Goal: Task Accomplishment & Management: Complete application form

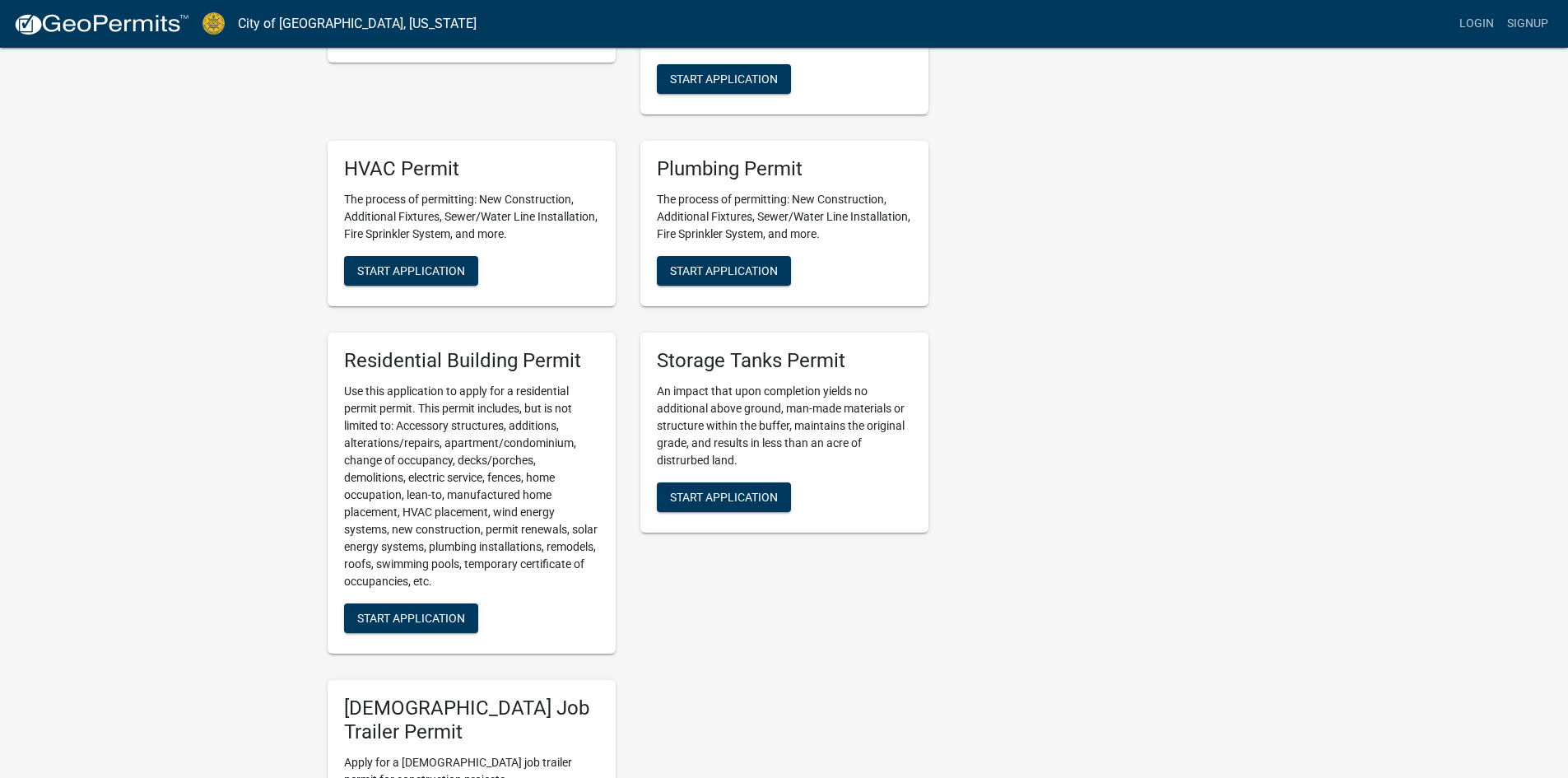
scroll to position [265, 0]
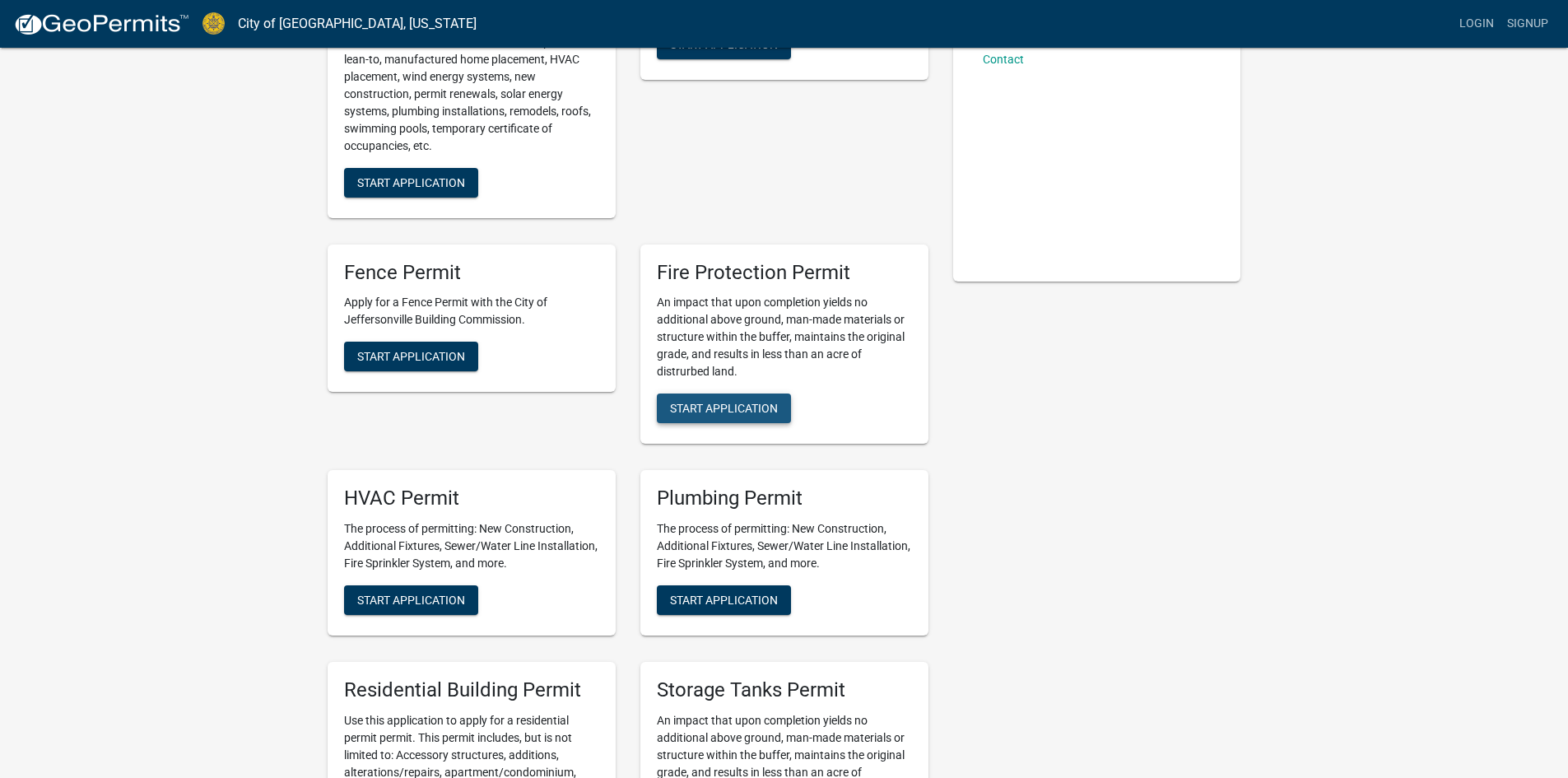
click at [718, 402] on span "Start Application" at bounding box center [723, 408] width 108 height 13
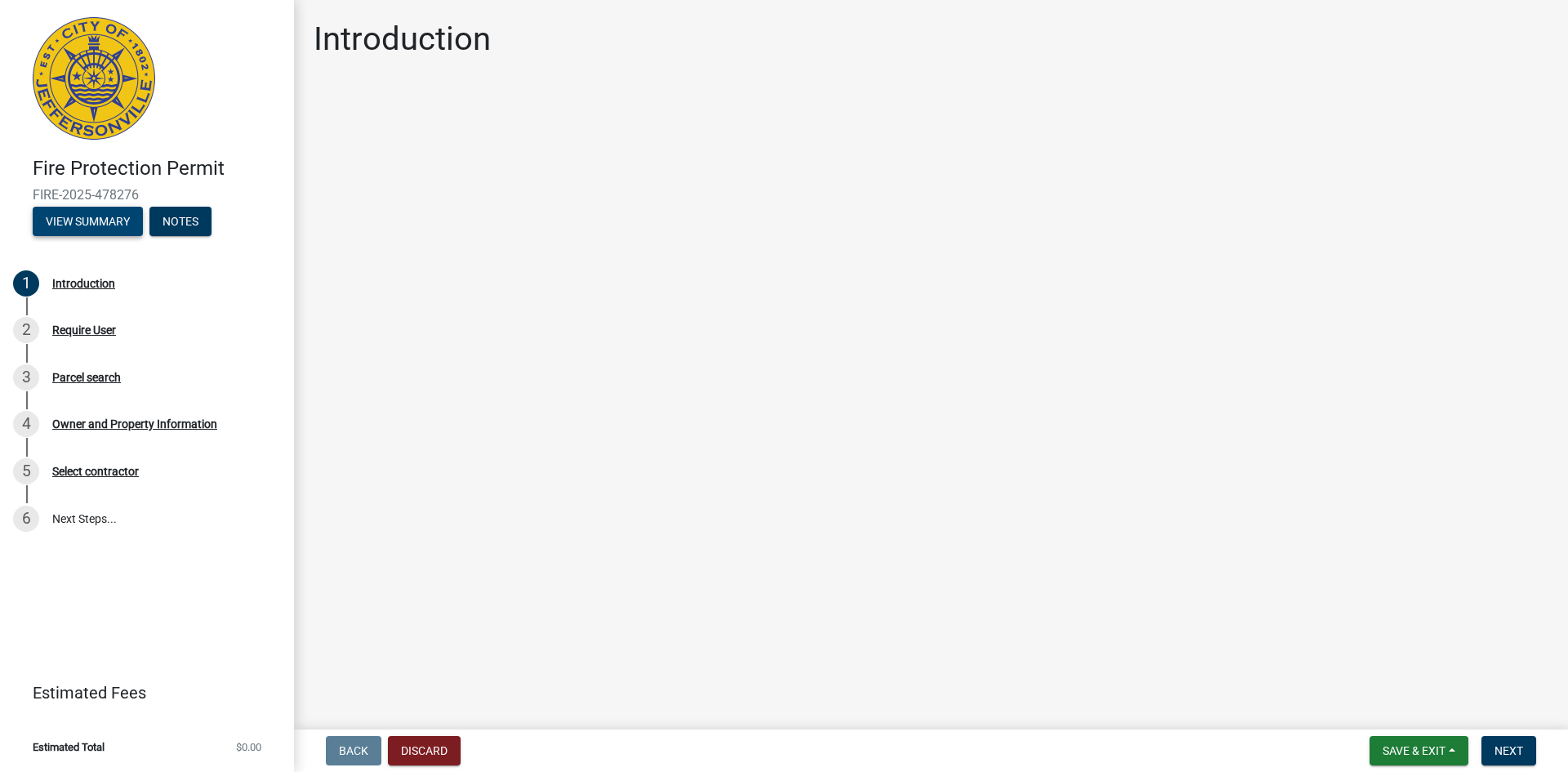
click at [102, 219] on button "View Summary" at bounding box center [88, 221] width 110 height 30
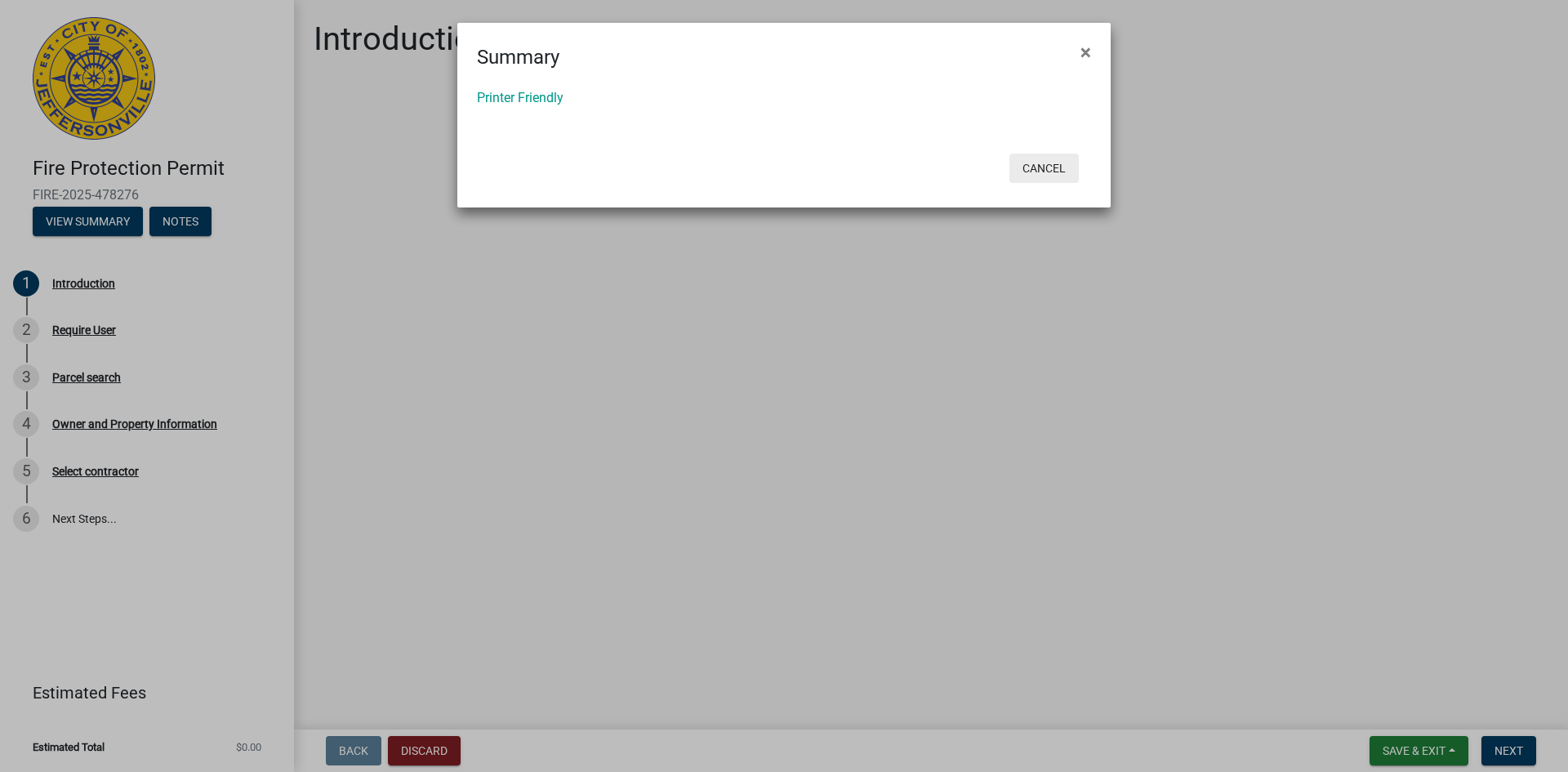
click at [1028, 174] on button "Cancel" at bounding box center [1044, 169] width 69 height 30
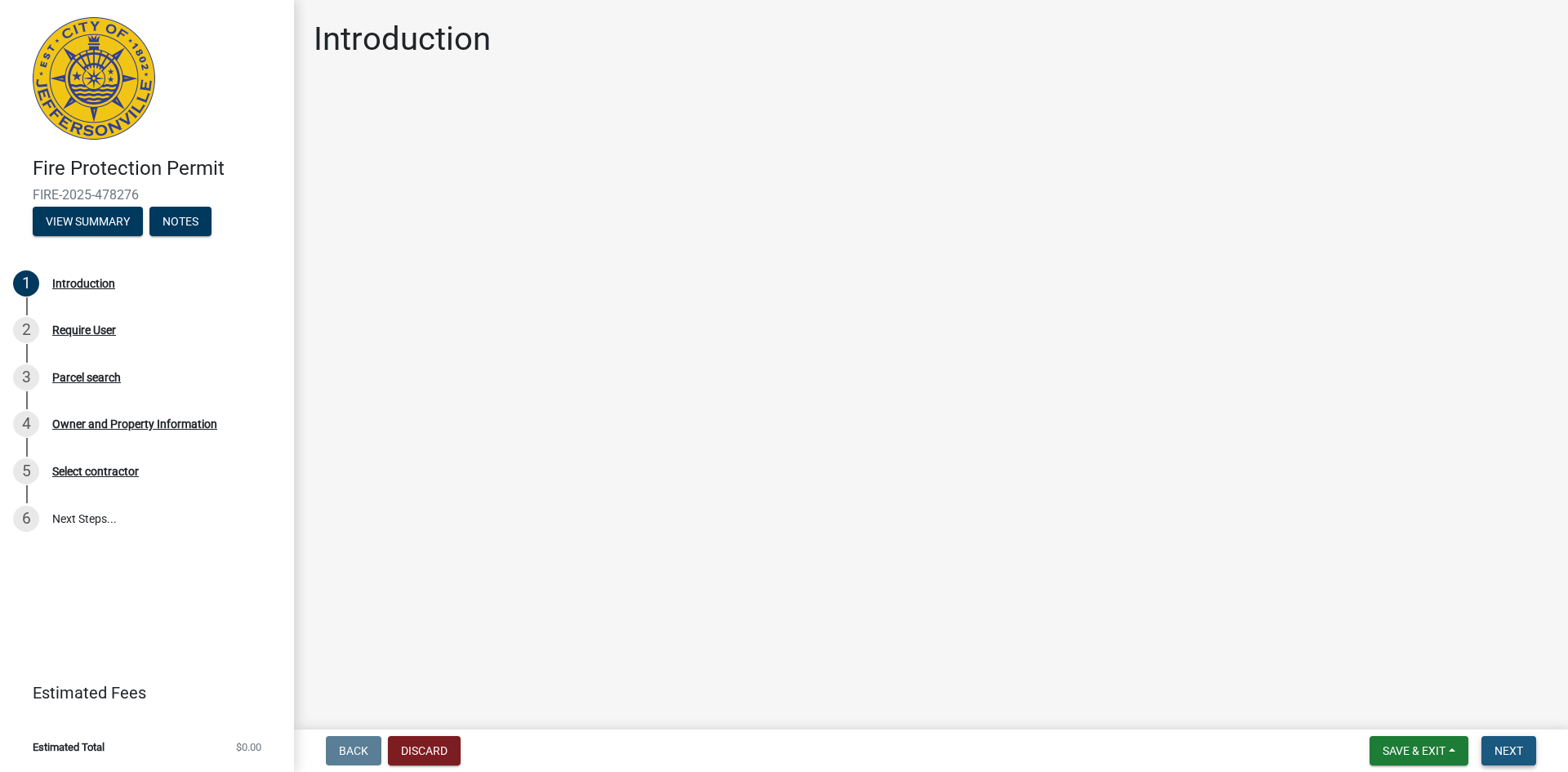
click at [1497, 755] on span "Next" at bounding box center [1508, 751] width 29 height 13
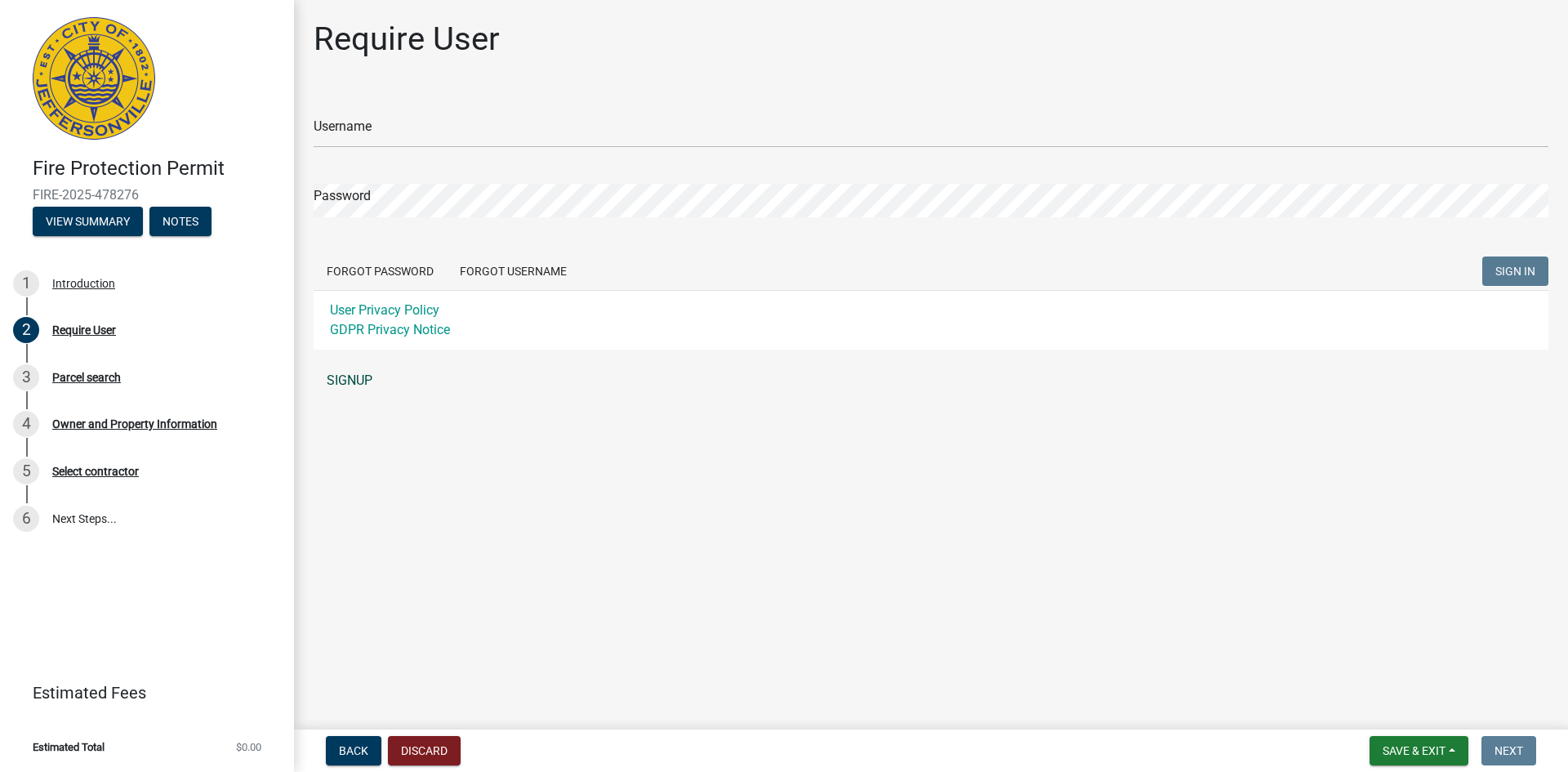
click at [342, 377] on link "SIGNUP" at bounding box center [931, 380] width 1235 height 33
click at [357, 386] on link "SIGNUP" at bounding box center [931, 380] width 1235 height 33
drag, startPoint x: 510, startPoint y: 42, endPoint x: 303, endPoint y: 25, distance: 207.7
click at [303, 25] on div "Require User Username Password Forgot Password Forgot Username SIGN IN User Pri…" at bounding box center [931, 216] width 1259 height 392
click at [524, 105] on div "Username" at bounding box center [931, 119] width 1235 height 56
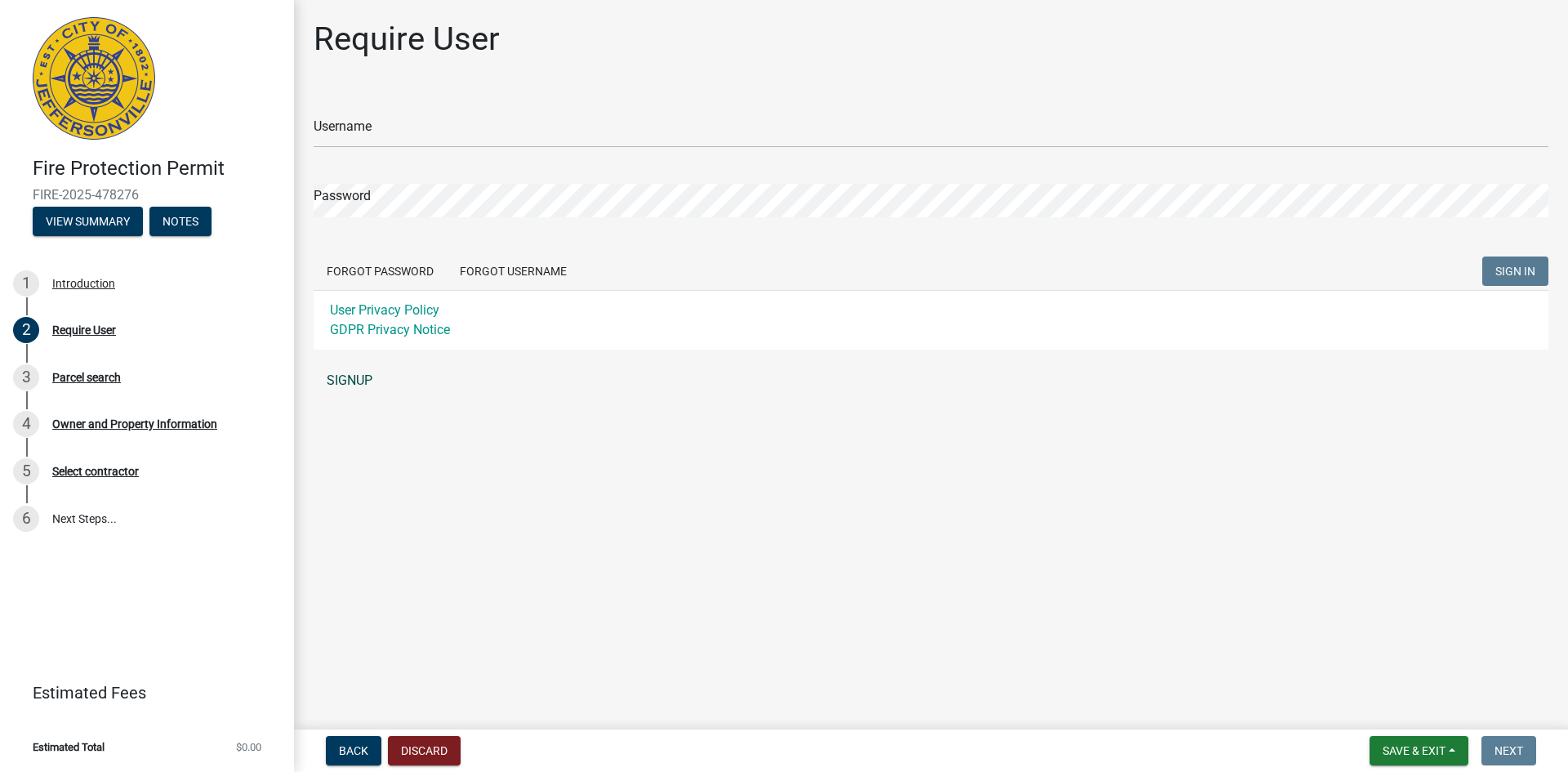
click at [359, 386] on link "SIGNUP" at bounding box center [931, 380] width 1235 height 33
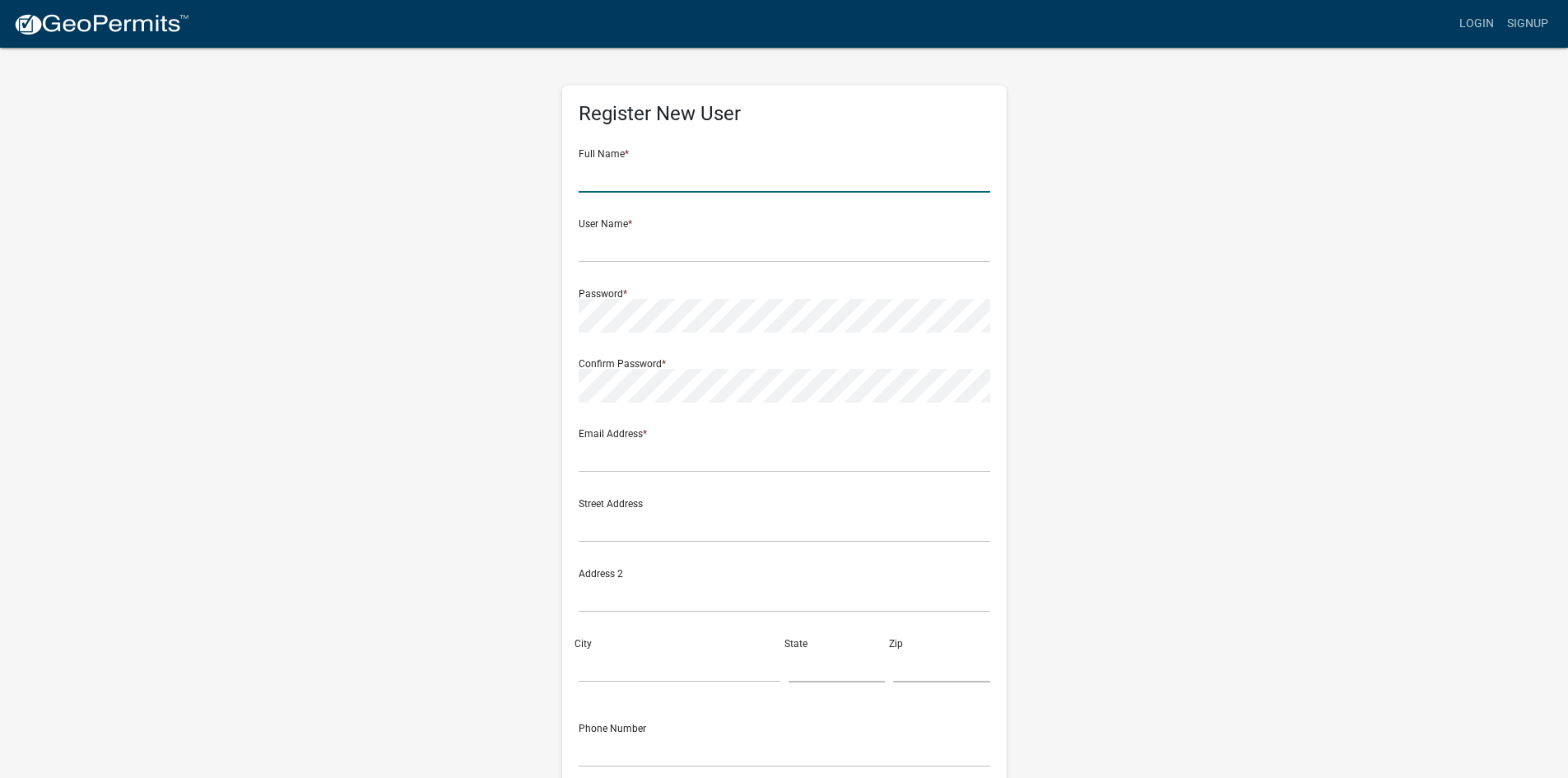
click at [703, 162] on input "text" at bounding box center [784, 176] width 412 height 34
click at [736, 162] on input "text" at bounding box center [784, 176] width 412 height 34
click at [736, 162] on input "[PERSON_NAME]" at bounding box center [784, 176] width 412 height 34
type input "[PERSON_NAME]"
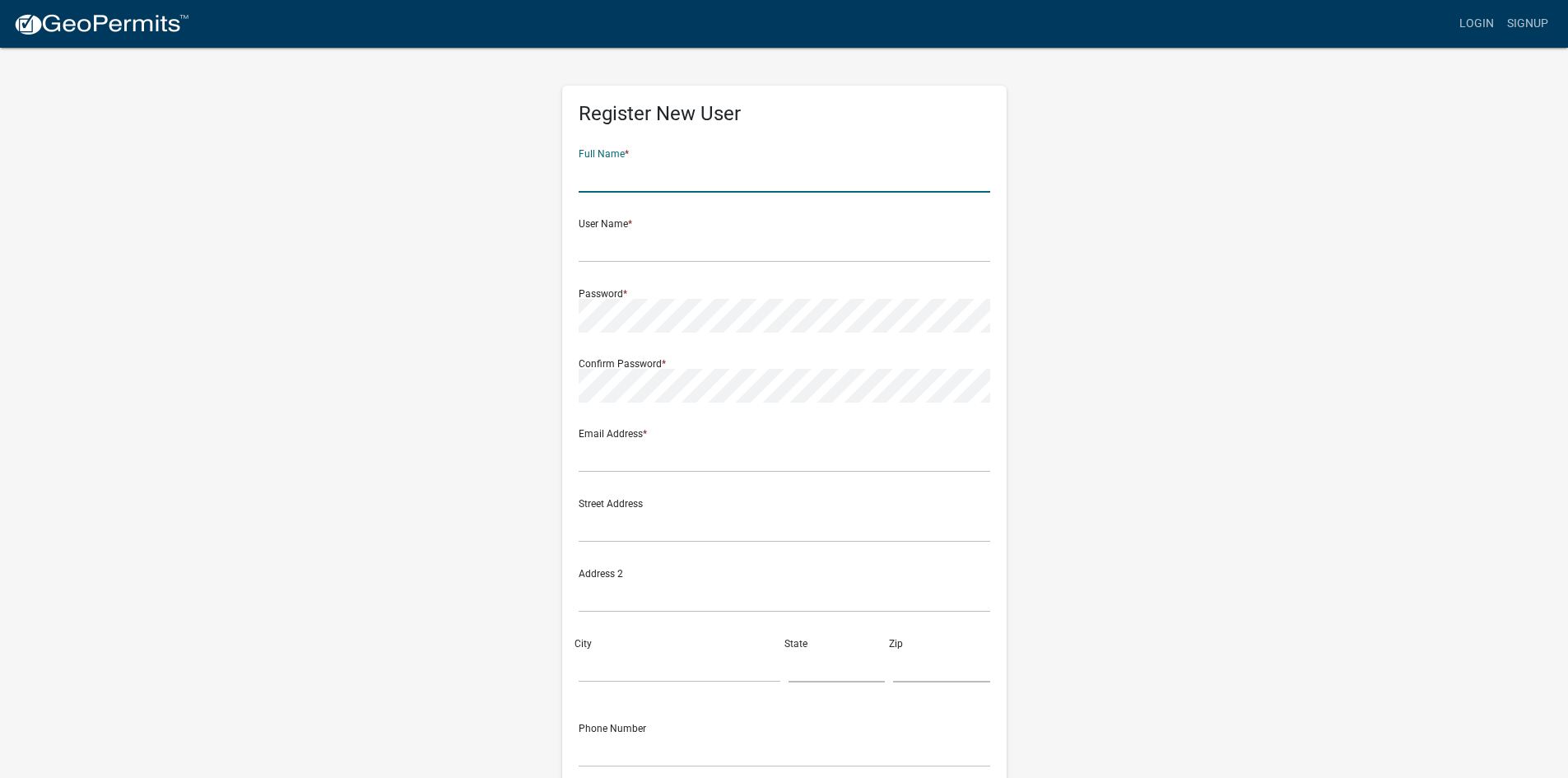
click at [623, 187] on input "text" at bounding box center [784, 176] width 412 height 34
click at [626, 174] on input "text" at bounding box center [784, 176] width 412 height 34
type input "[PERSON_NAME]"
type input "J"
type input "[PERSON_NAME]"
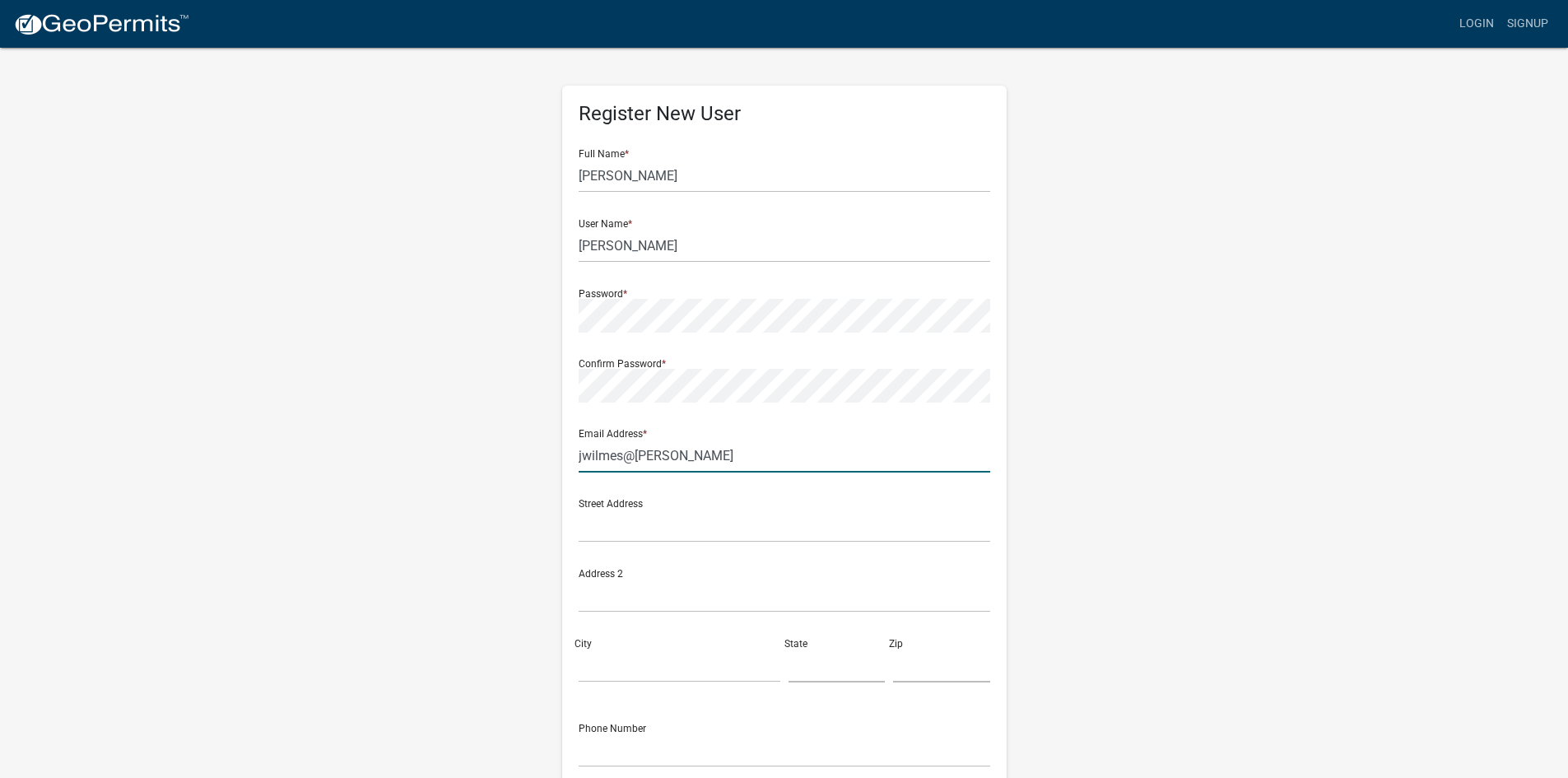
click at [684, 453] on input "jwilmes@[PERSON_NAME]" at bounding box center [784, 455] width 412 height 34
type input "[EMAIL_ADDRESS][DOMAIN_NAME]"
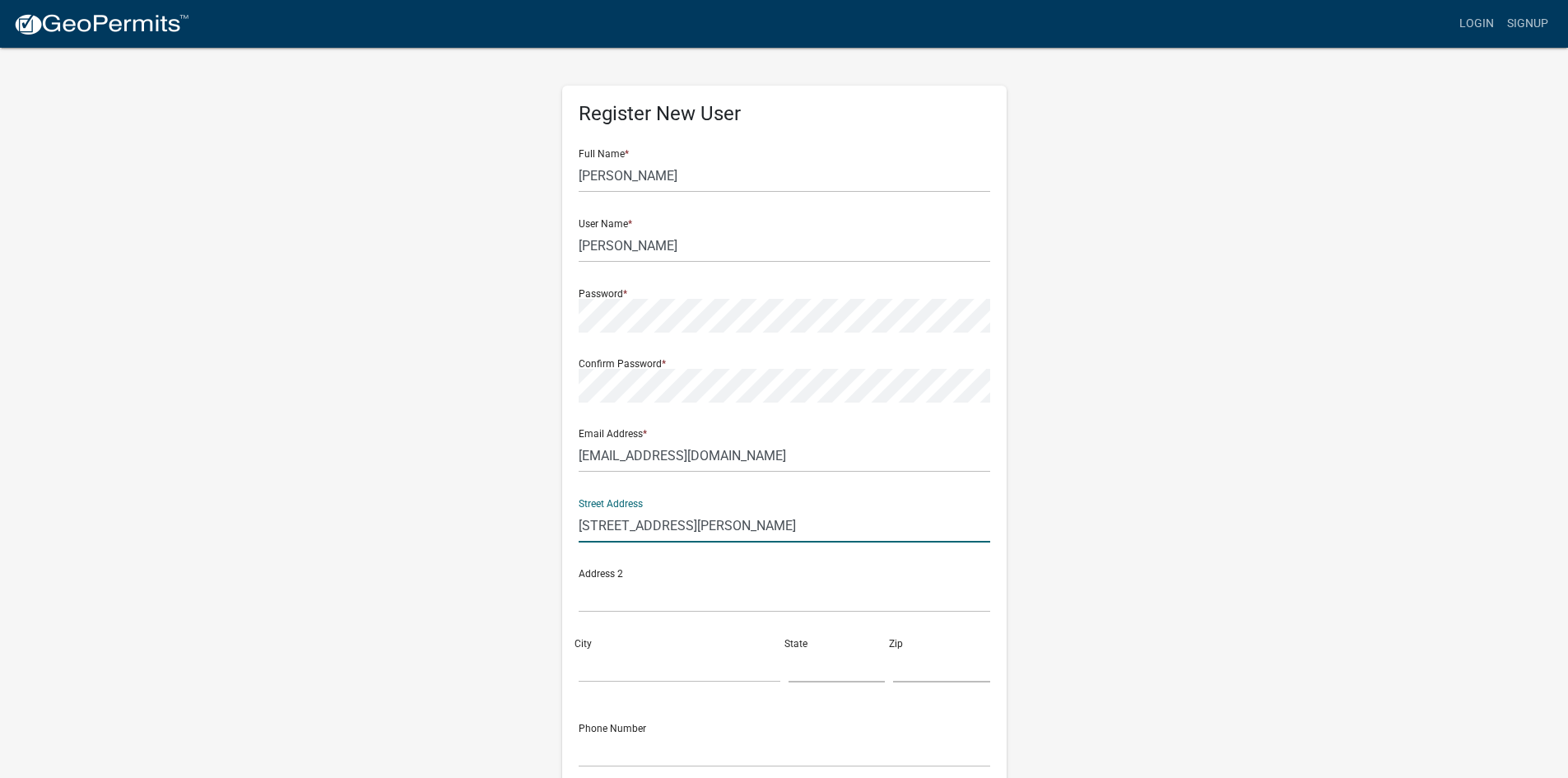
type input "[STREET_ADDRESS][PERSON_NAME]"
type input "[GEOGRAPHIC_DATA]"
type input "KY"
type input "40214"
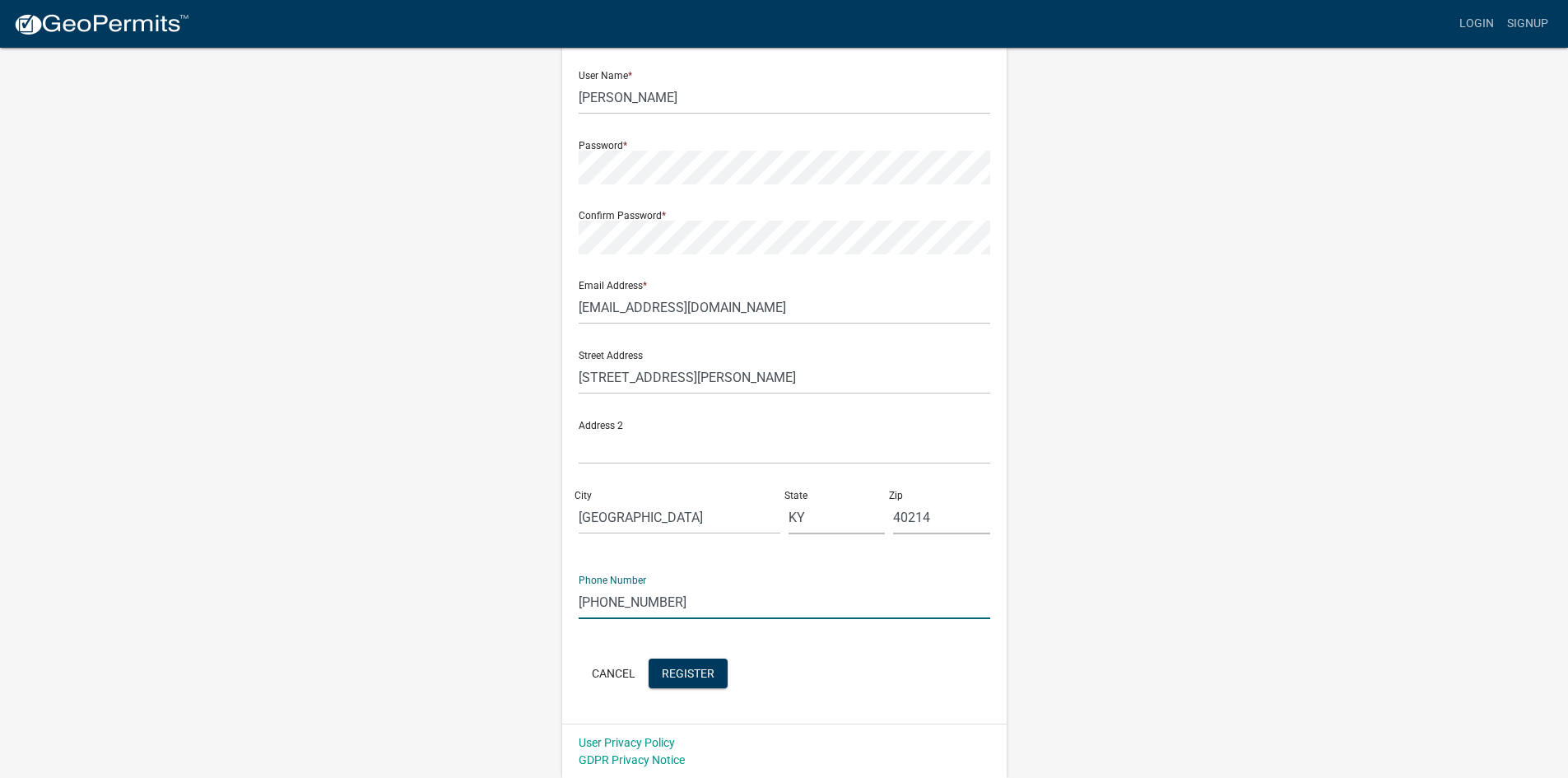
scroll to position [149, 0]
type input "[PHONE_NUMBER]"
click at [684, 689] on div "Cancel Register" at bounding box center [784, 675] width 412 height 34
click at [691, 662] on button "Register" at bounding box center [689, 673] width 79 height 30
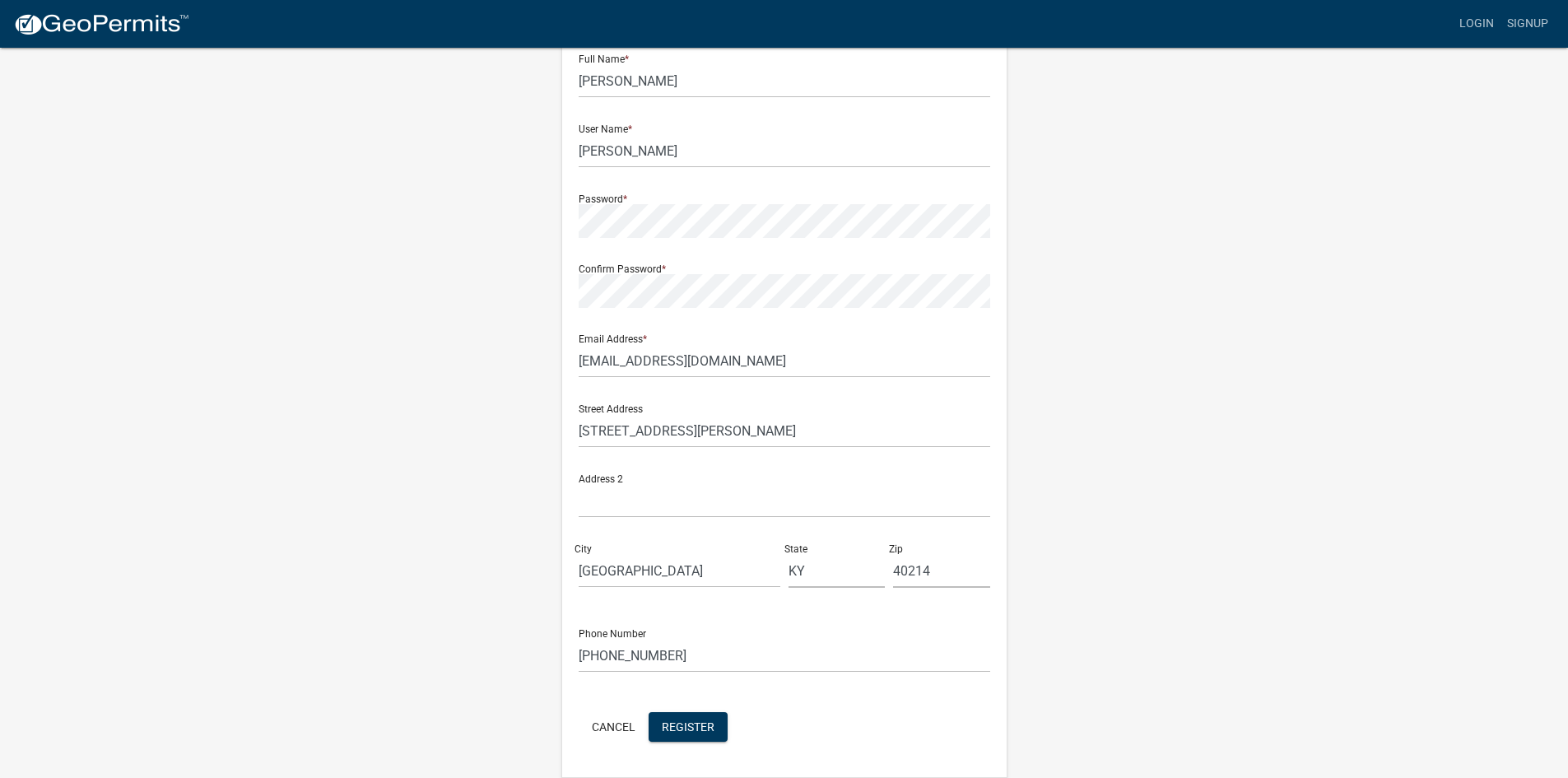
scroll to position [0, 0]
